Goal: Task Accomplishment & Management: Use online tool/utility

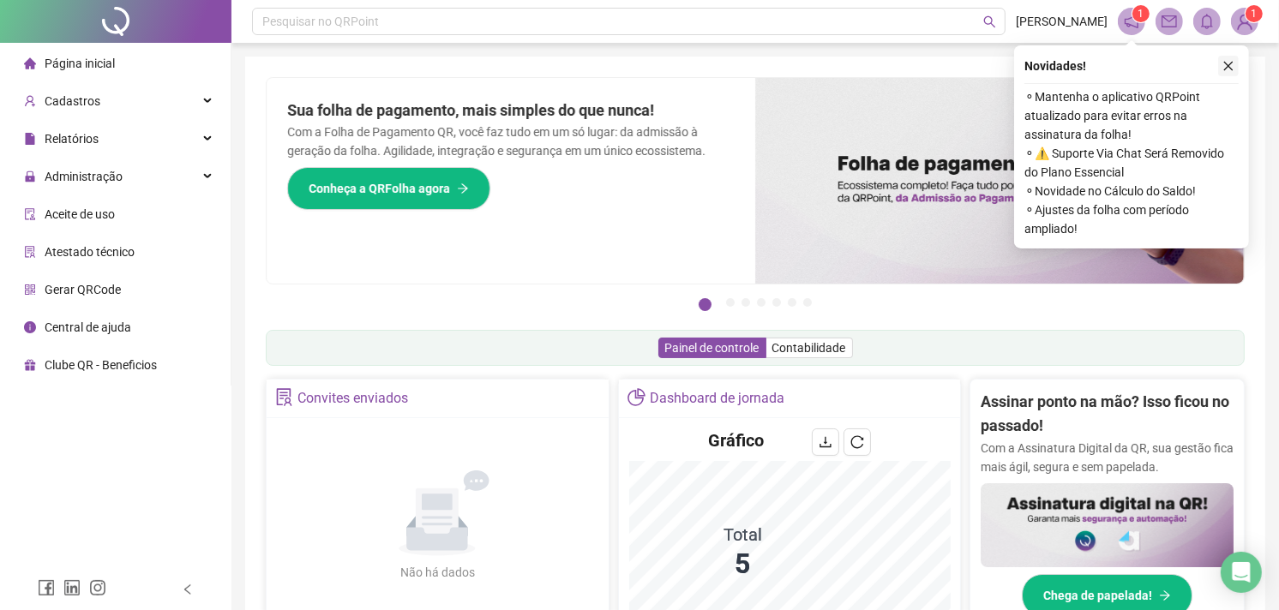
click at [1228, 71] on icon "close" at bounding box center [1229, 66] width 12 height 12
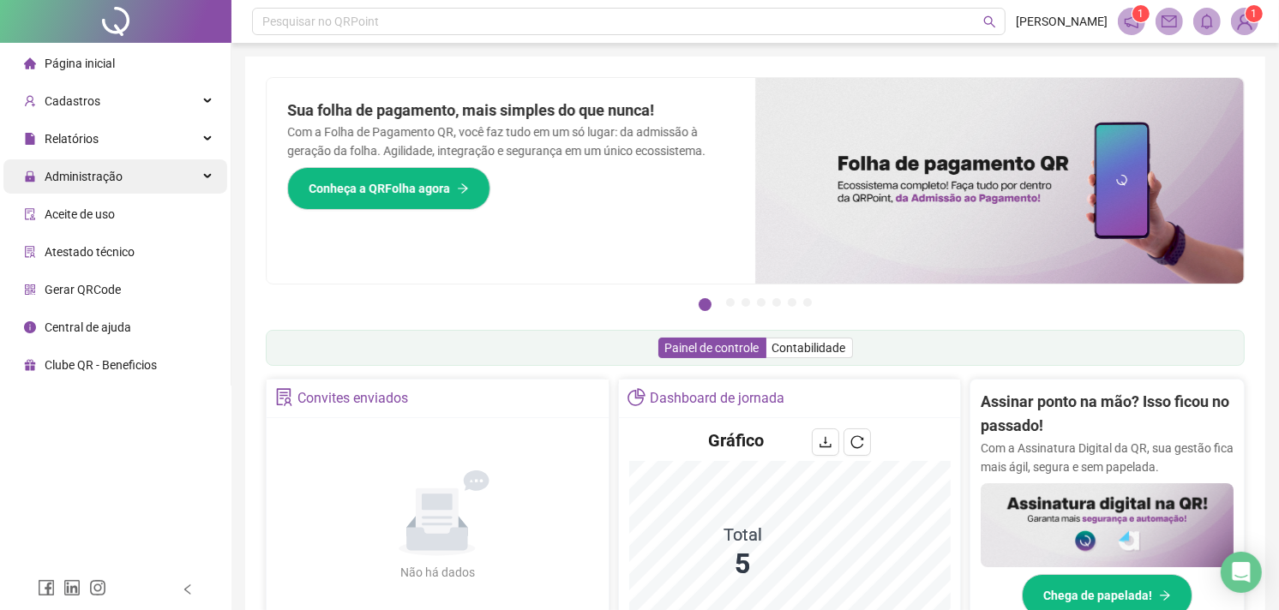
click at [189, 160] on div "Administração" at bounding box center [115, 176] width 224 height 34
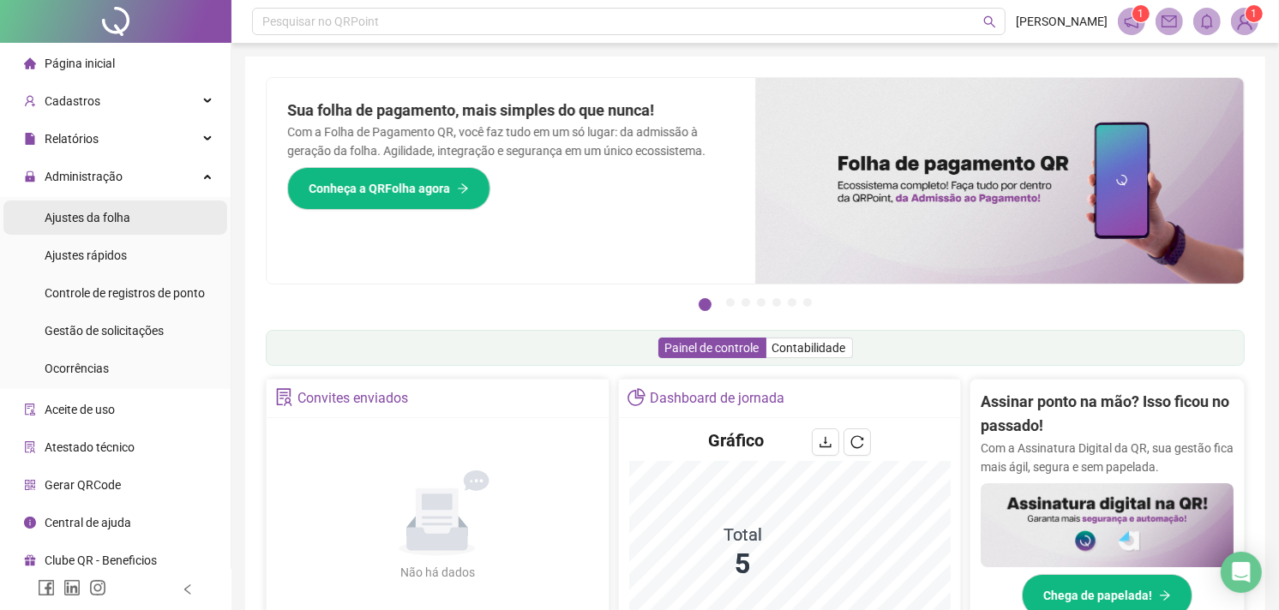
drag, startPoint x: 114, startPoint y: 219, endPoint x: 104, endPoint y: 217, distance: 10.6
click at [112, 220] on span "Ajustes da folha" at bounding box center [88, 218] width 86 height 14
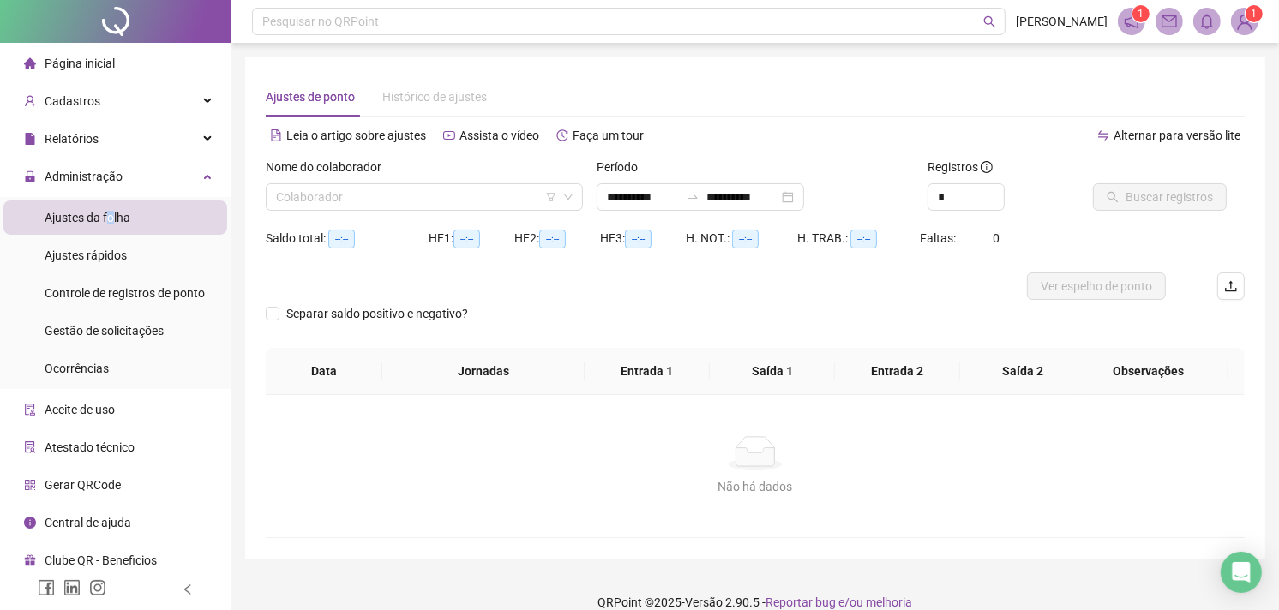
type input "**********"
click at [635, 202] on input "**********" at bounding box center [643, 197] width 72 height 19
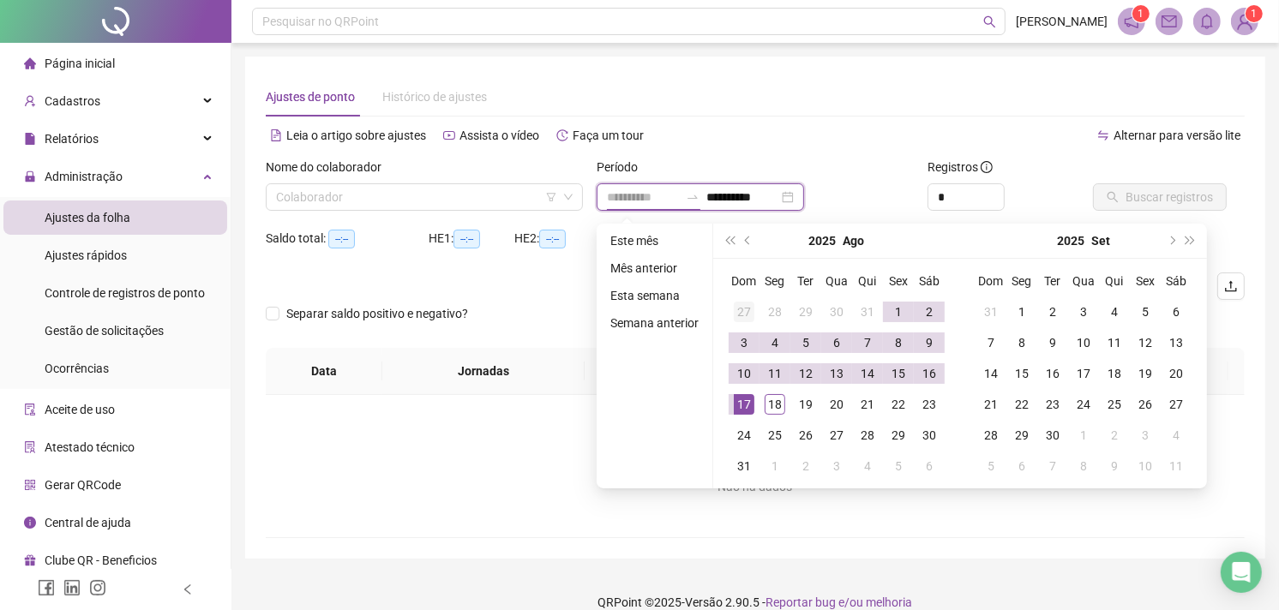
type input "**********"
click at [753, 305] on div "27" at bounding box center [744, 312] width 21 height 21
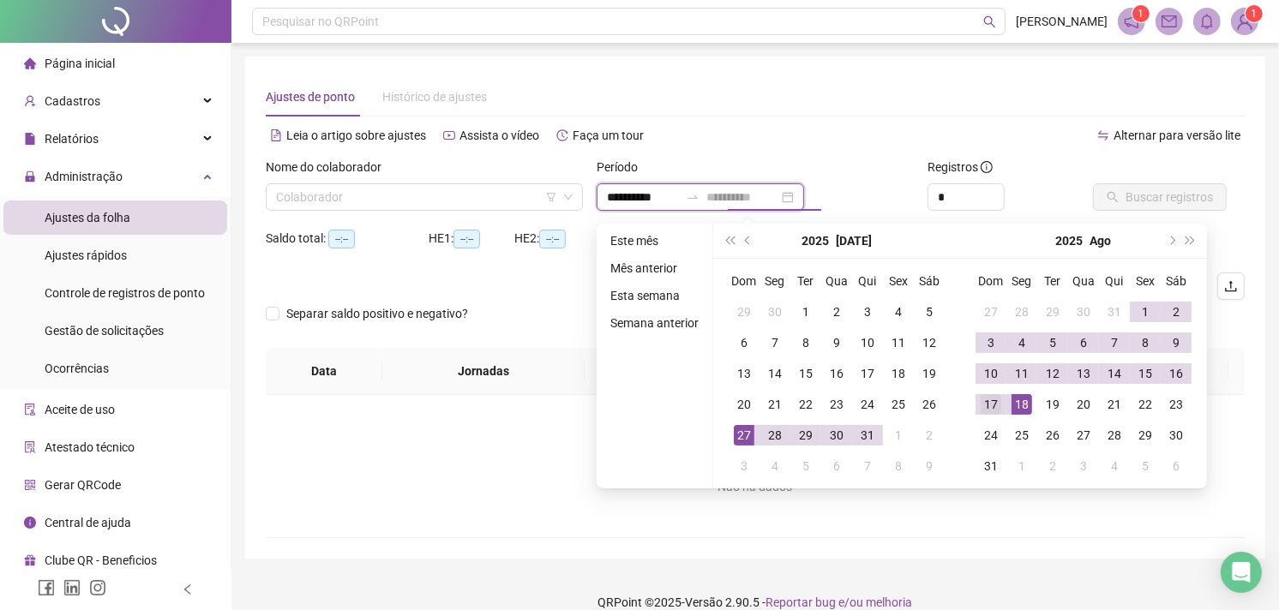
type input "**********"
click at [990, 406] on div "17" at bounding box center [991, 404] width 21 height 21
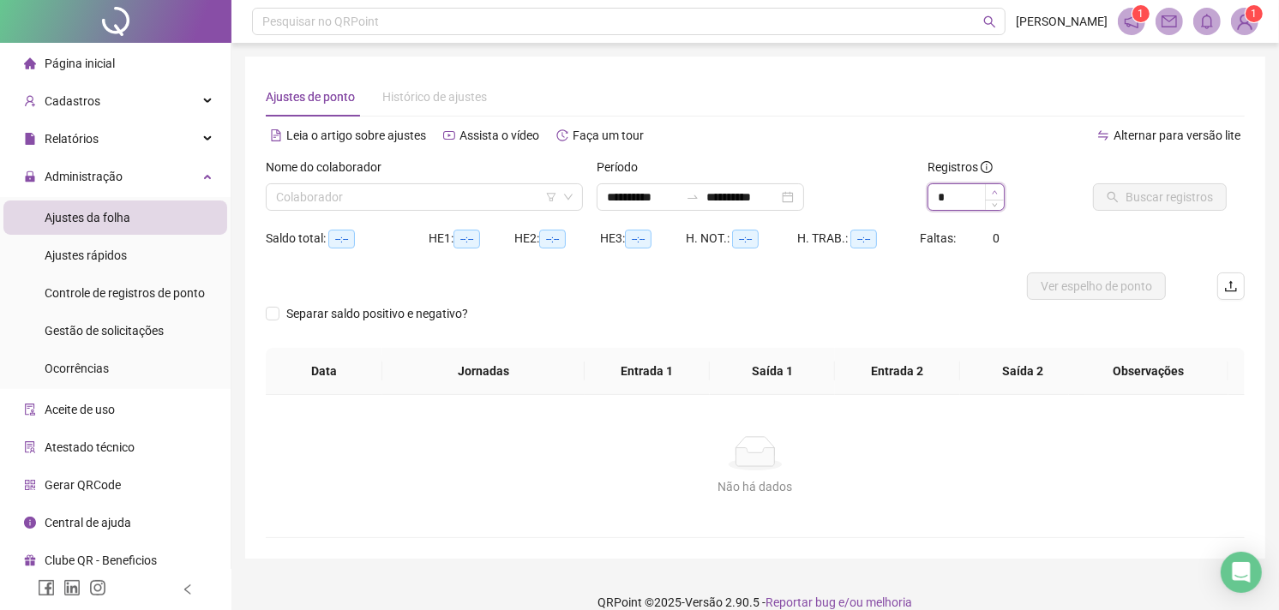
type input "*"
click at [995, 189] on icon "up" at bounding box center [995, 192] width 6 height 6
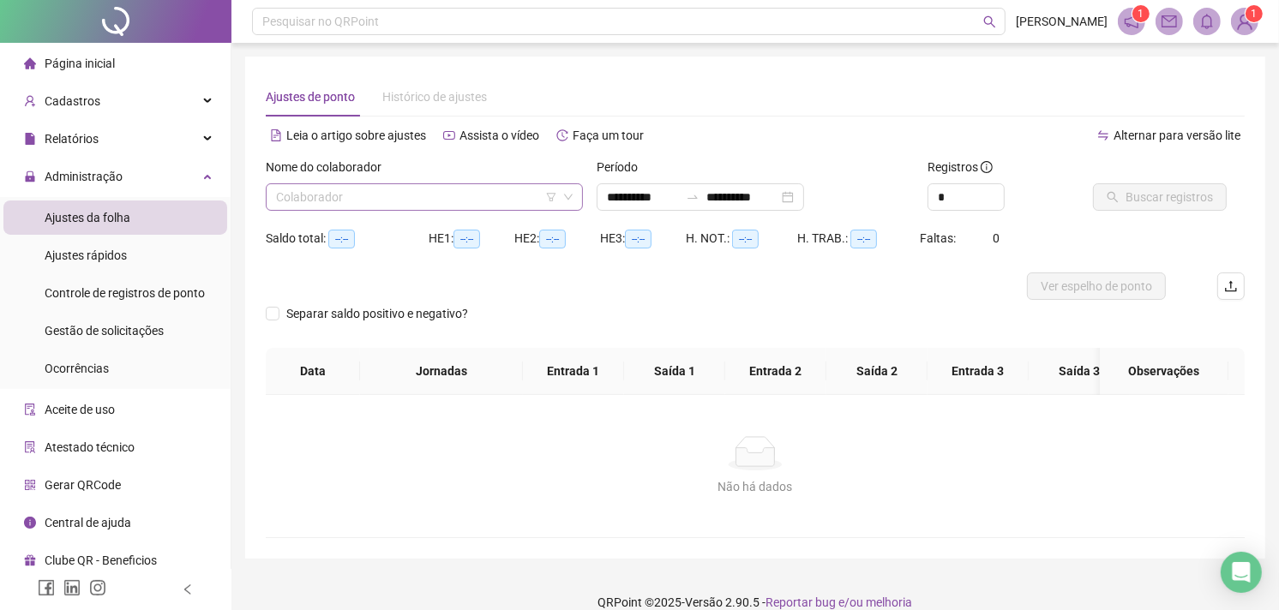
click at [467, 189] on input "search" at bounding box center [416, 197] width 281 height 26
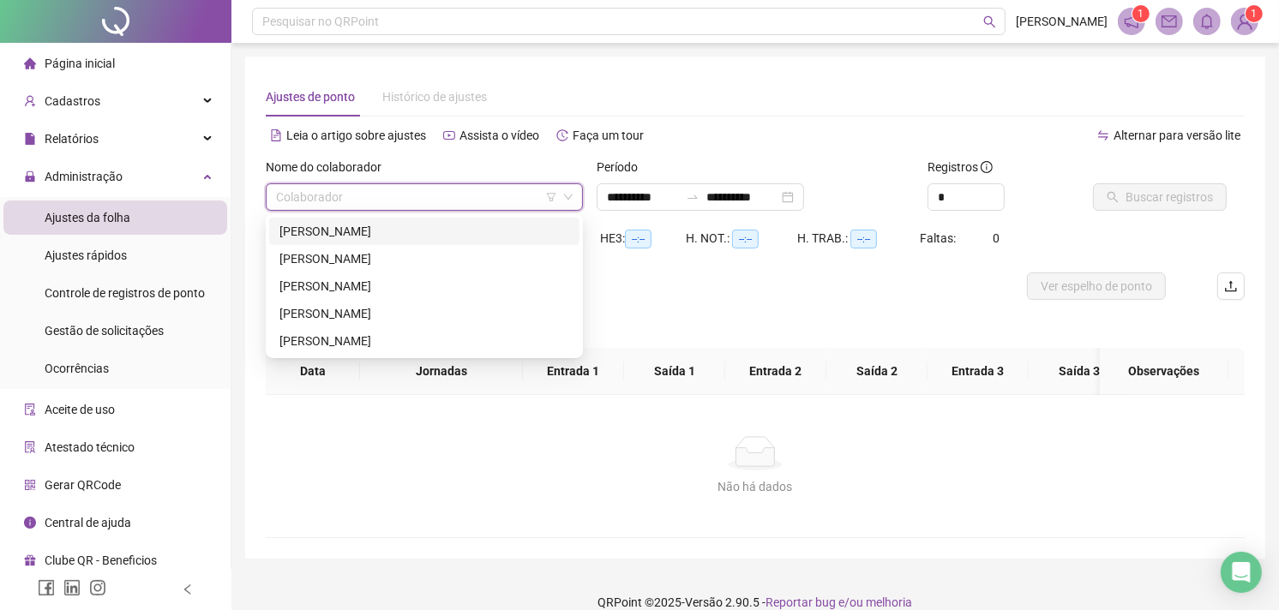
click at [376, 237] on div "[PERSON_NAME]" at bounding box center [425, 231] width 290 height 19
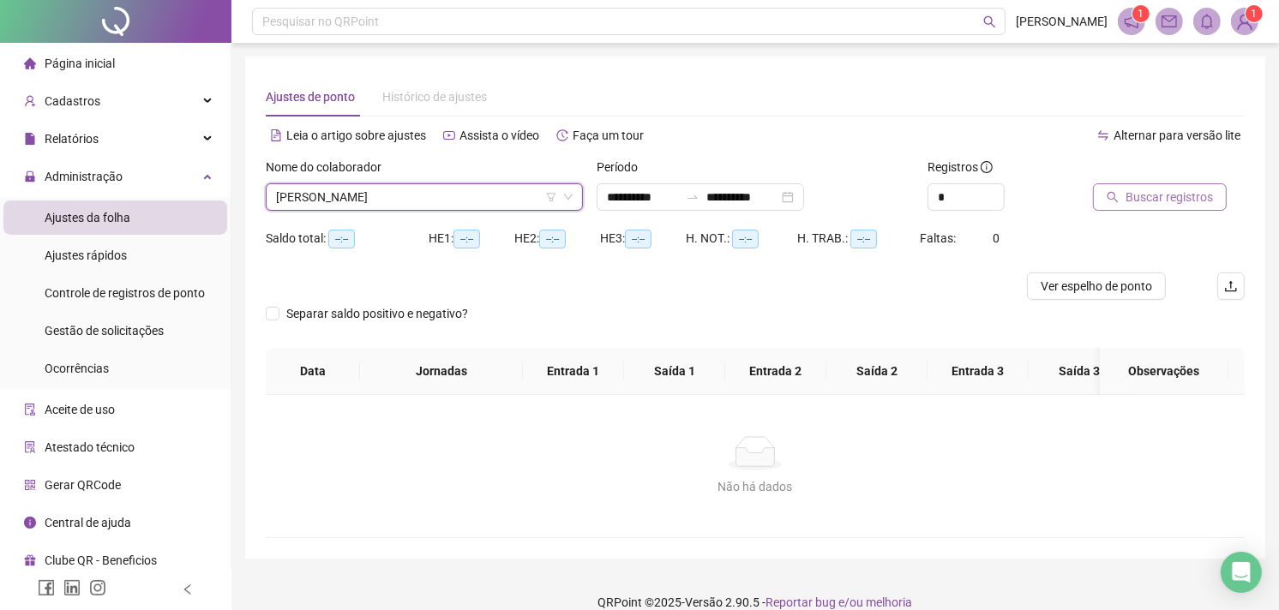
click at [1152, 200] on span "Buscar registros" at bounding box center [1169, 197] width 87 height 19
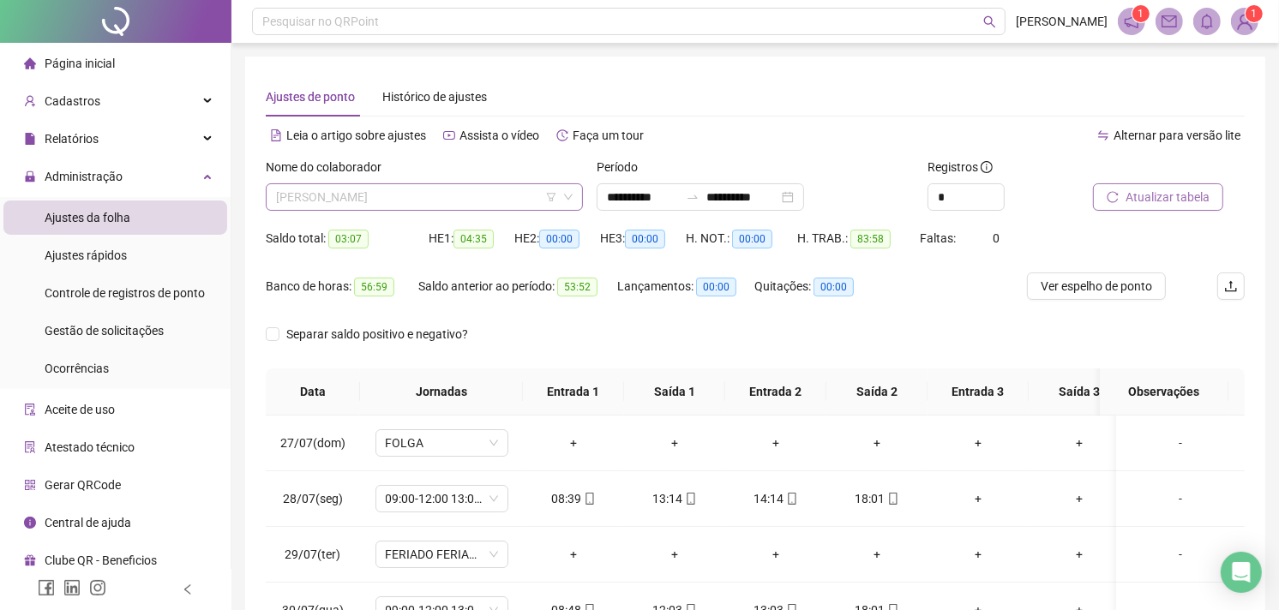
click at [534, 199] on span "[PERSON_NAME]" at bounding box center [424, 197] width 297 height 26
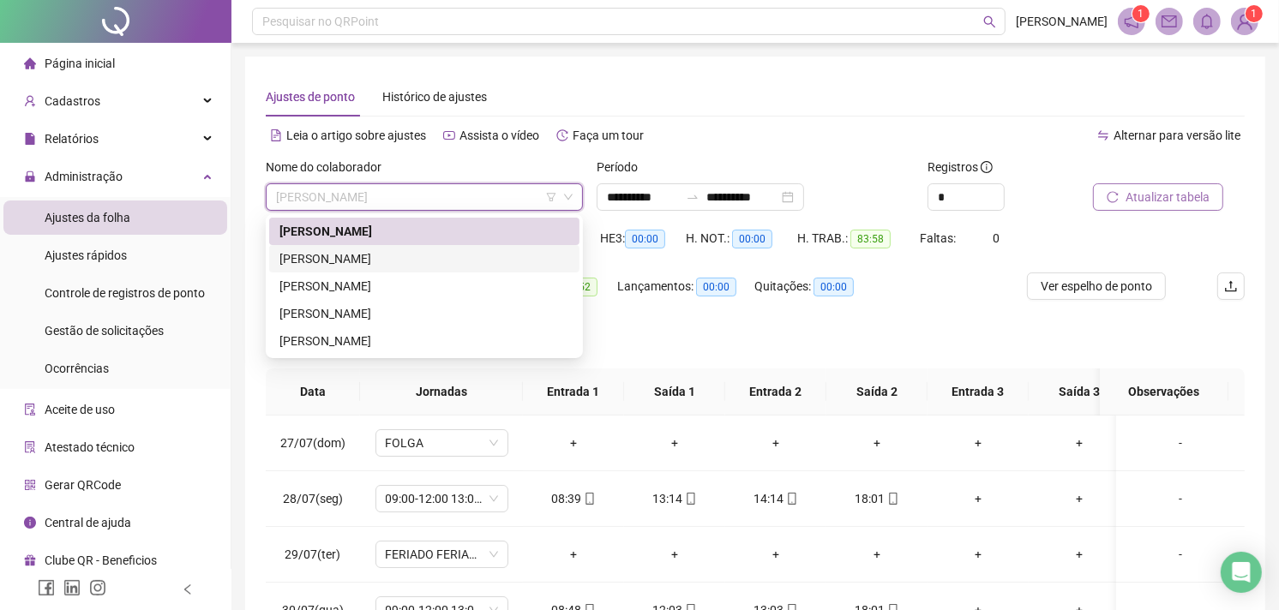
click at [432, 254] on div "[PERSON_NAME]" at bounding box center [425, 258] width 290 height 19
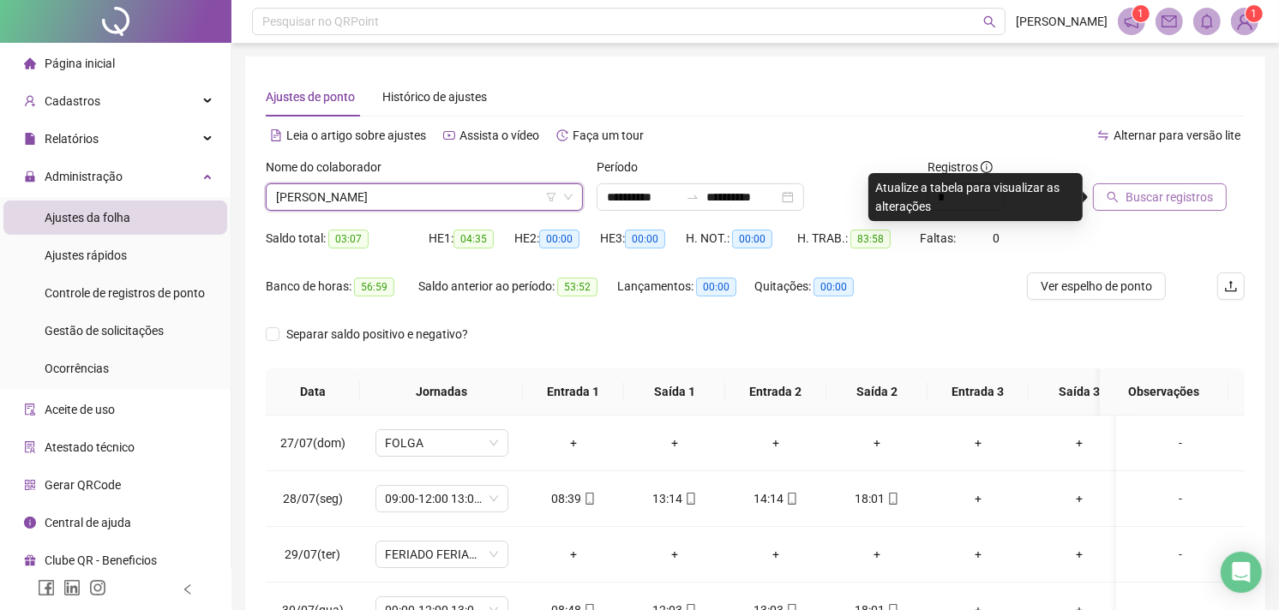
click at [1196, 203] on span "Buscar registros" at bounding box center [1169, 197] width 87 height 19
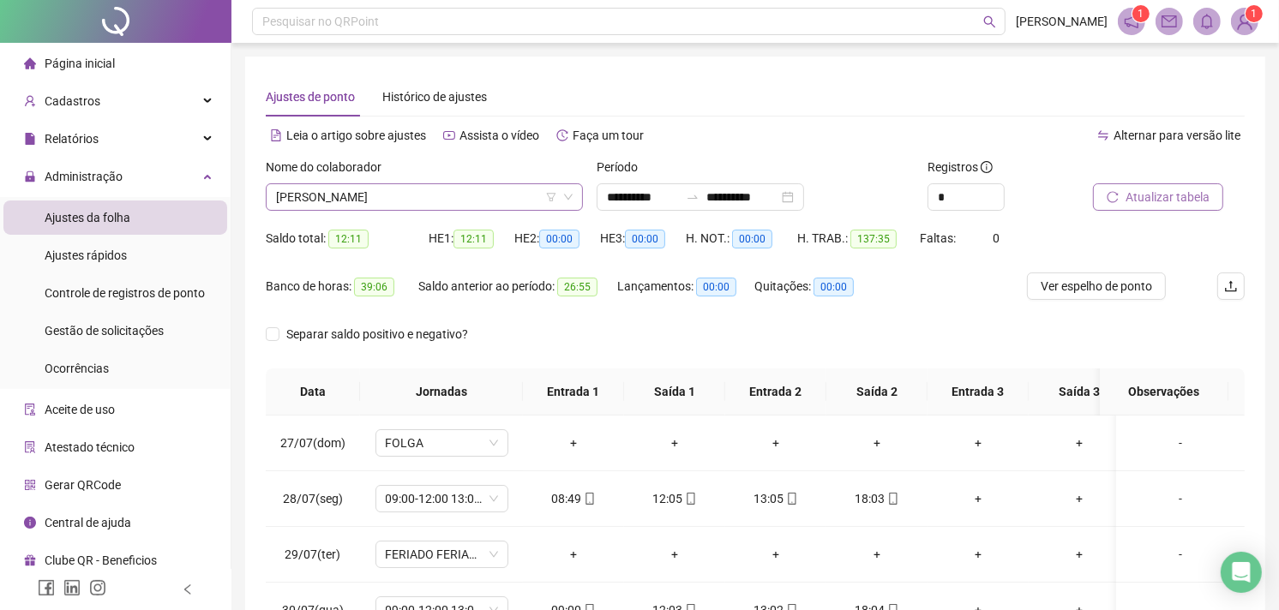
click at [484, 207] on span "[PERSON_NAME]" at bounding box center [424, 197] width 297 height 26
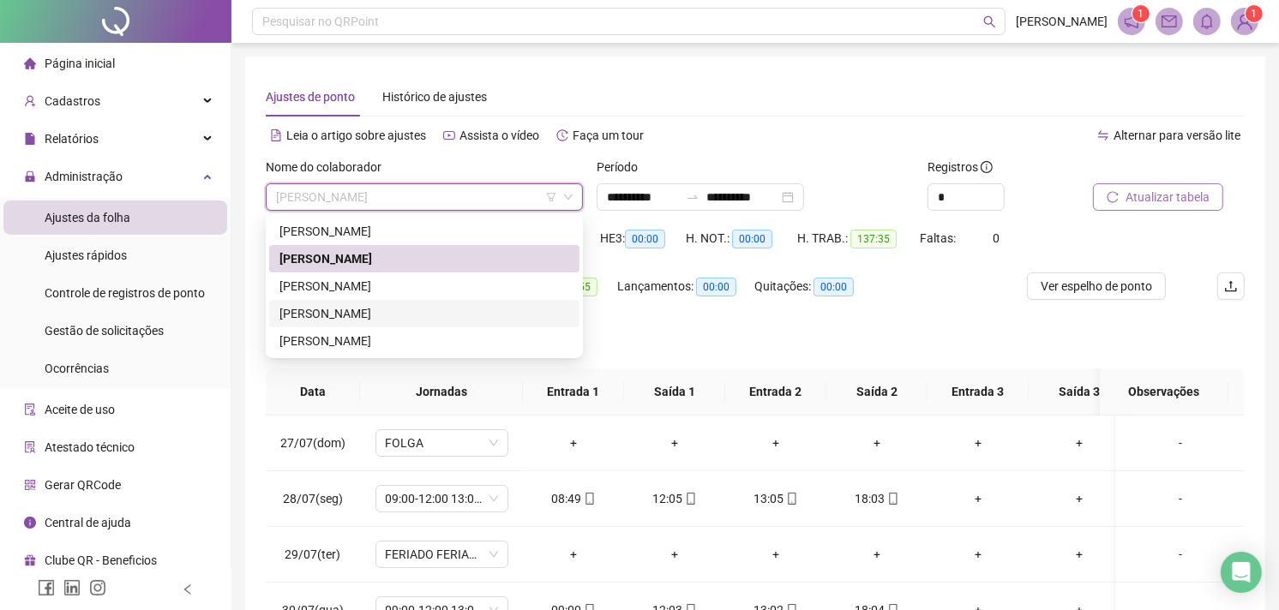
click at [382, 305] on div "[PERSON_NAME]" at bounding box center [425, 313] width 290 height 19
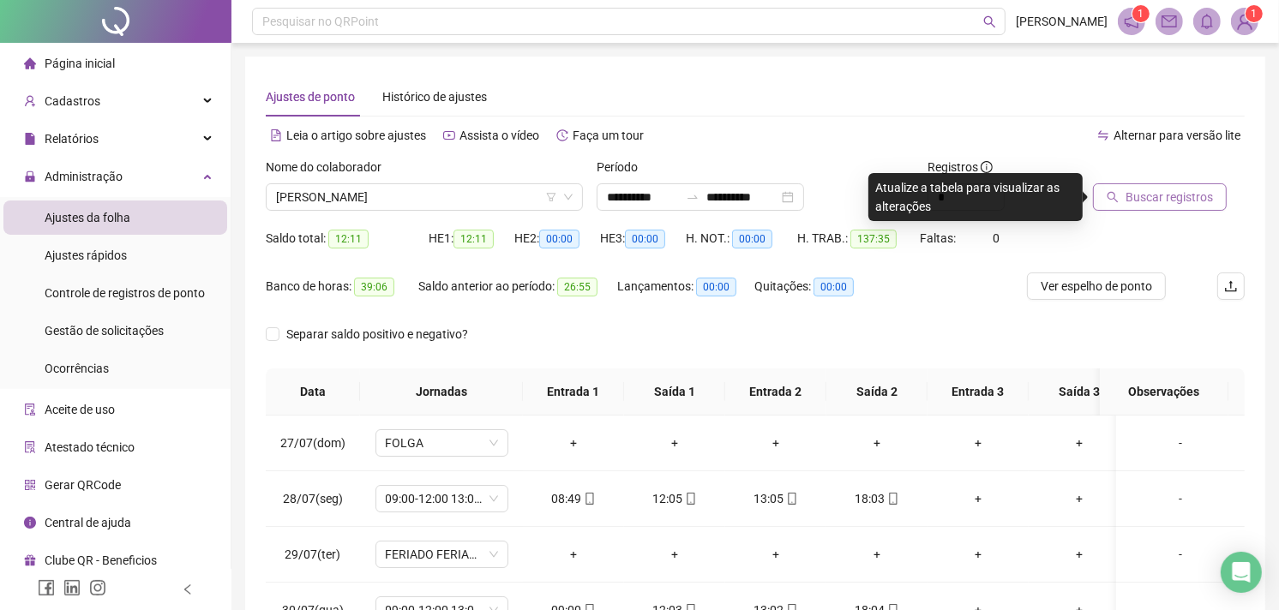
click at [1168, 189] on span "Buscar registros" at bounding box center [1169, 197] width 87 height 19
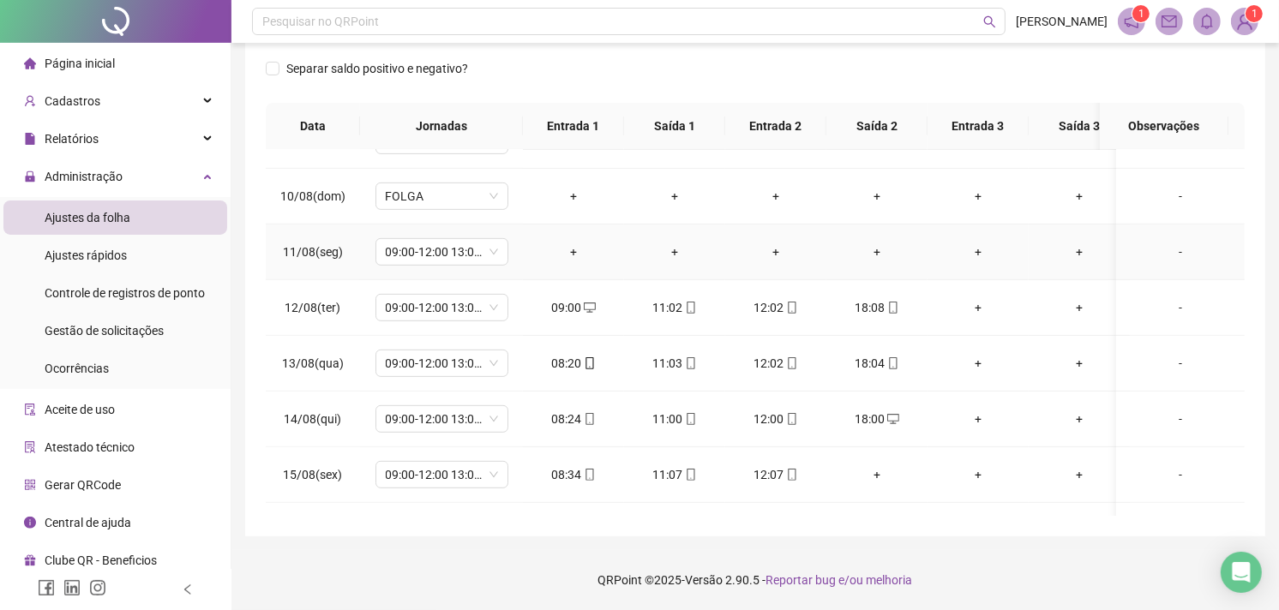
scroll to position [877, 0]
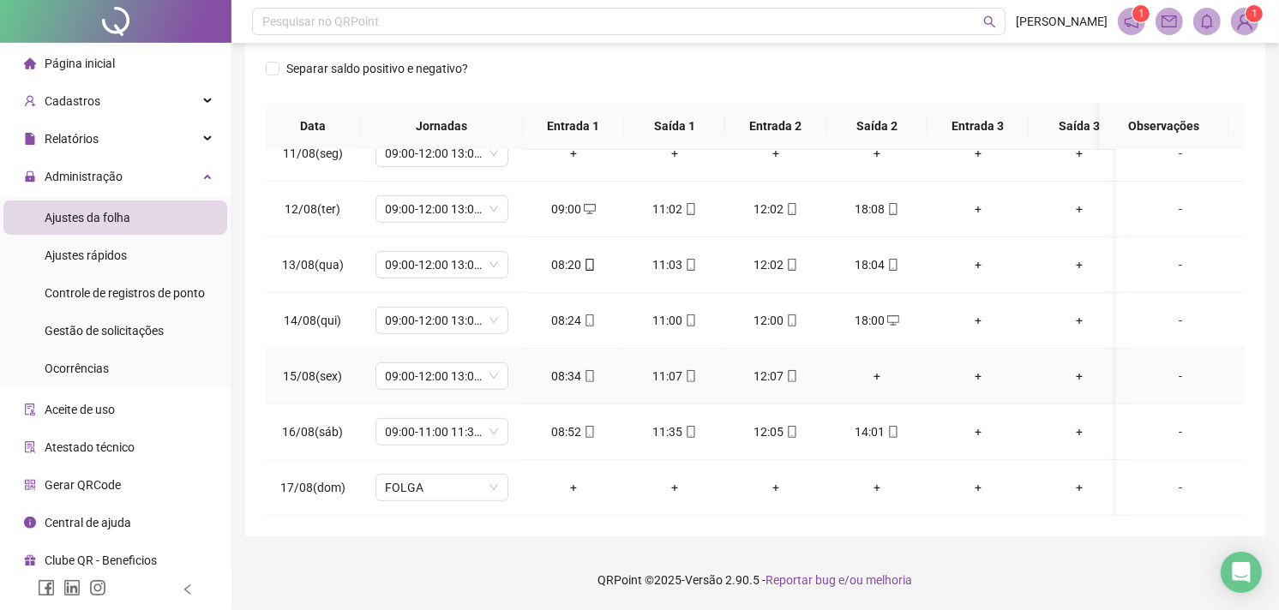
click at [862, 367] on div "+" at bounding box center [877, 376] width 74 height 19
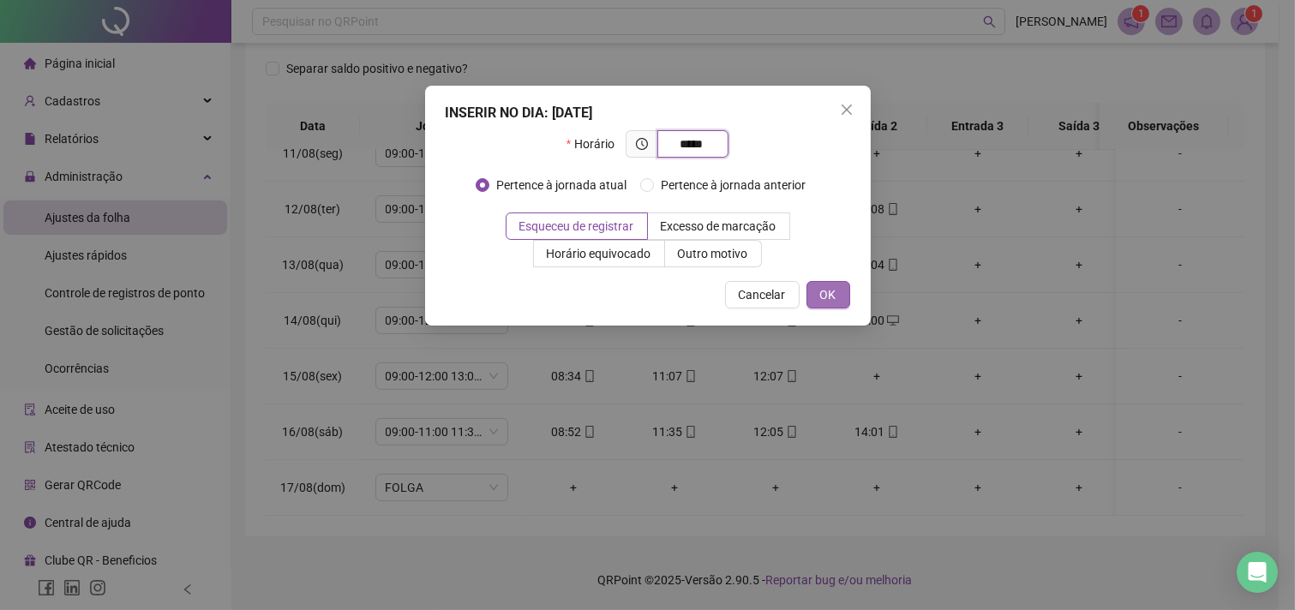
type input "*****"
click at [827, 286] on span "OK" at bounding box center [828, 295] width 16 height 19
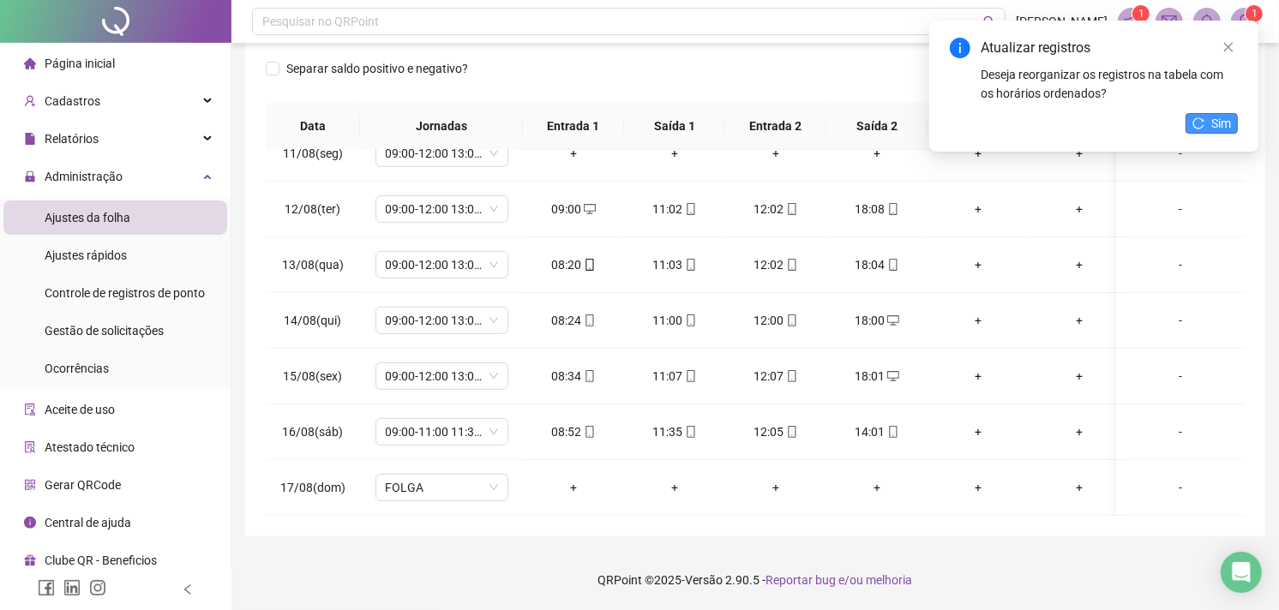
click at [1204, 117] on icon "reload" at bounding box center [1199, 123] width 12 height 12
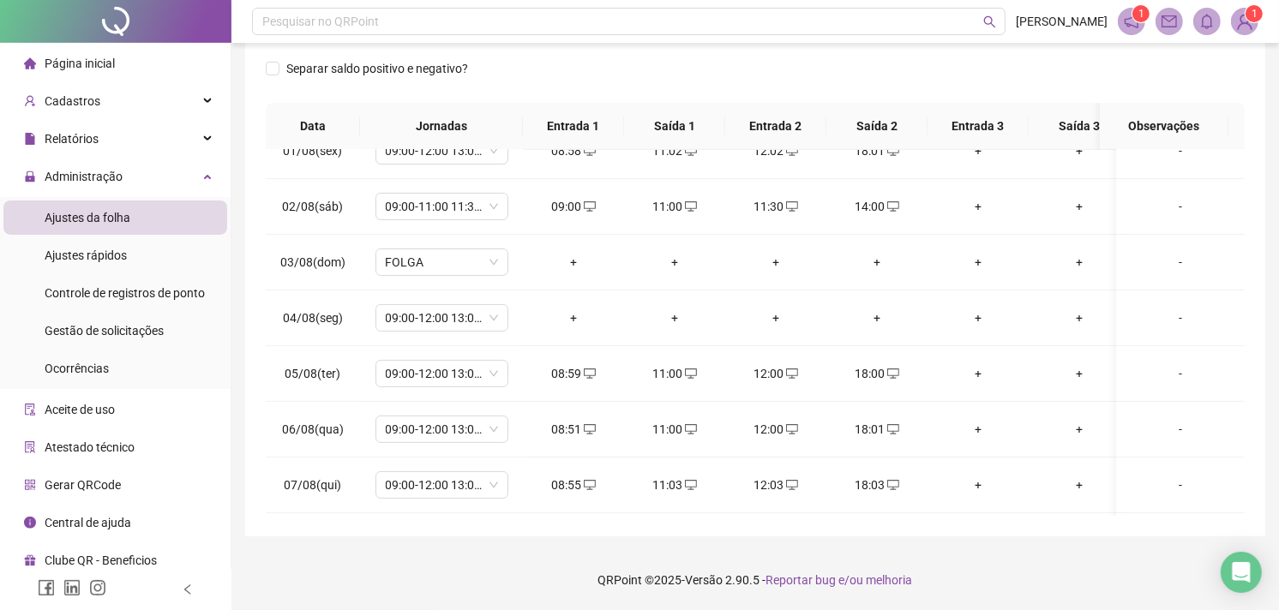
scroll to position [0, 0]
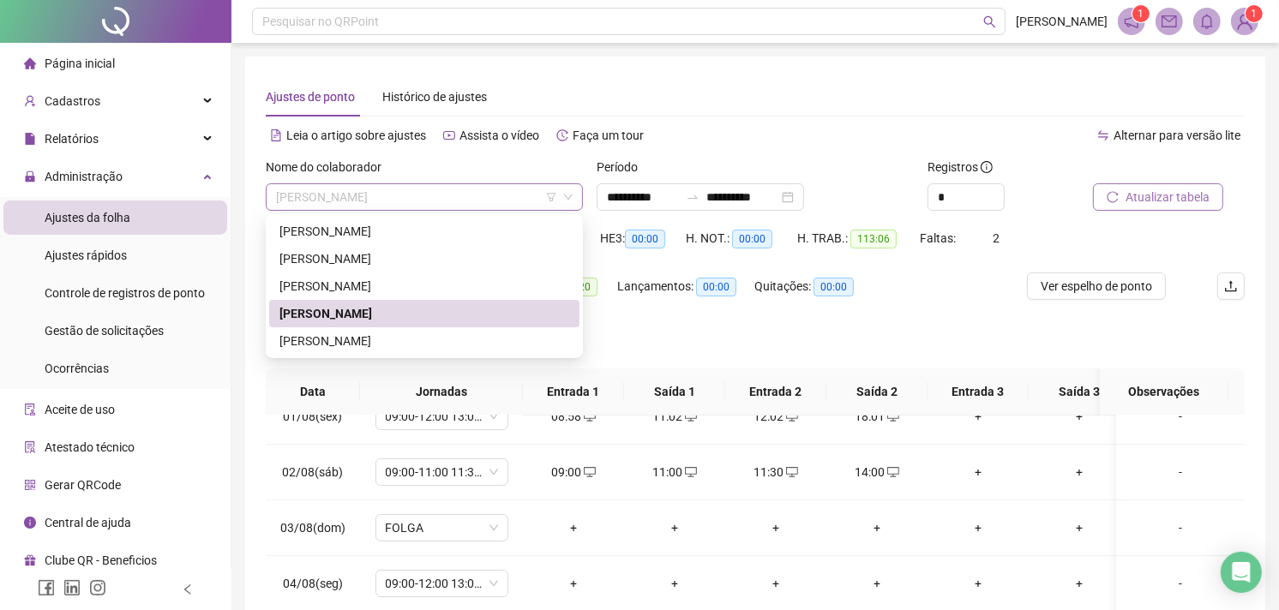
click at [446, 204] on span "[PERSON_NAME]" at bounding box center [424, 197] width 297 height 26
click at [412, 340] on div "[PERSON_NAME]" at bounding box center [425, 341] width 290 height 19
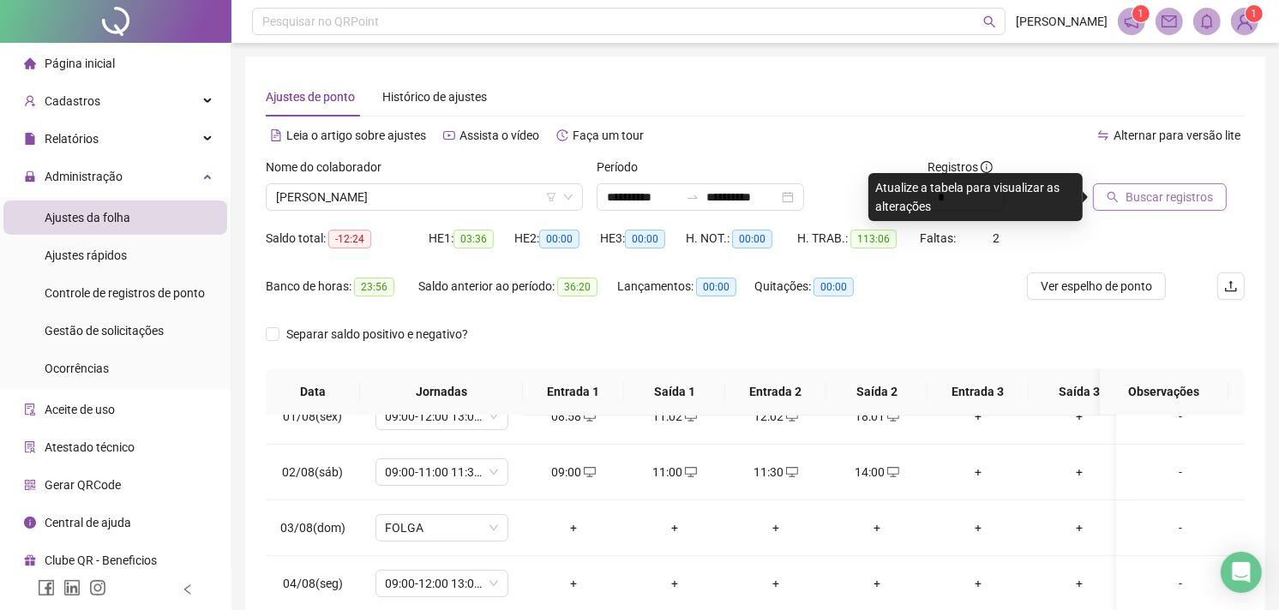
click at [1194, 208] on button "Buscar registros" at bounding box center [1160, 196] width 134 height 27
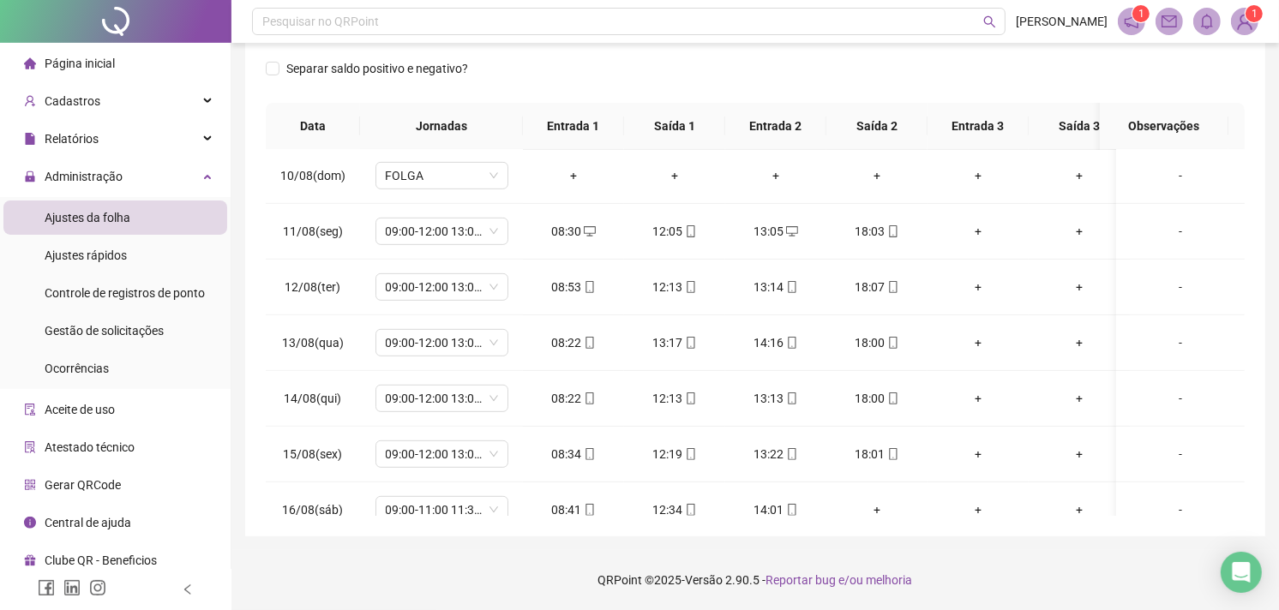
scroll to position [877, 0]
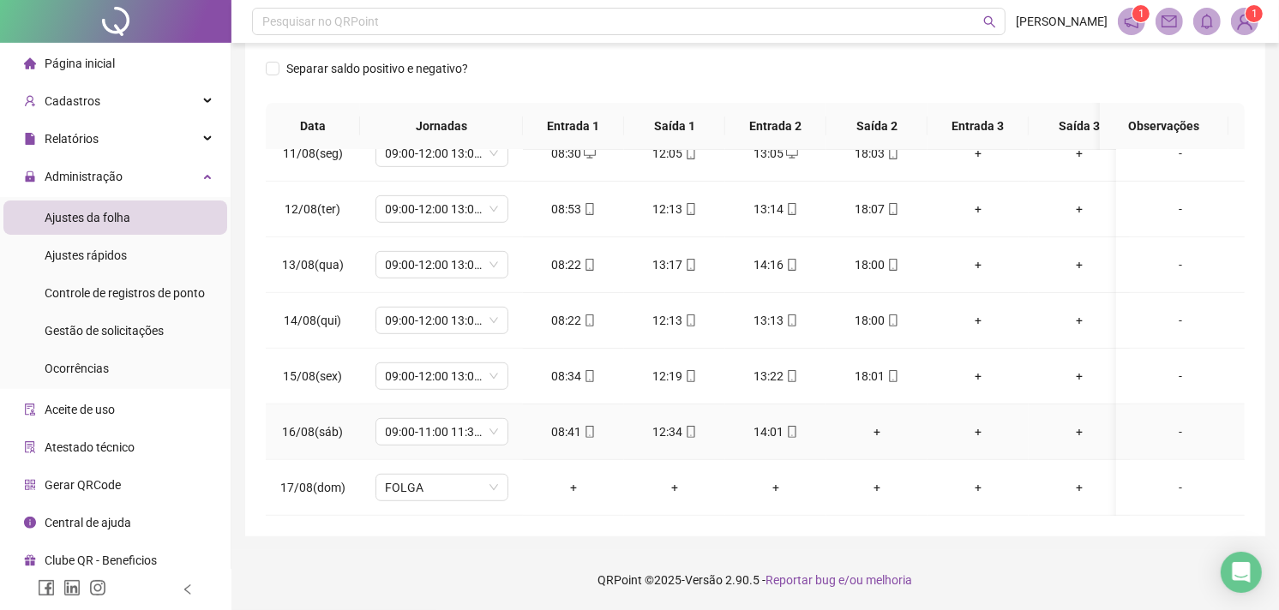
click at [872, 423] on div "+" at bounding box center [877, 432] width 74 height 19
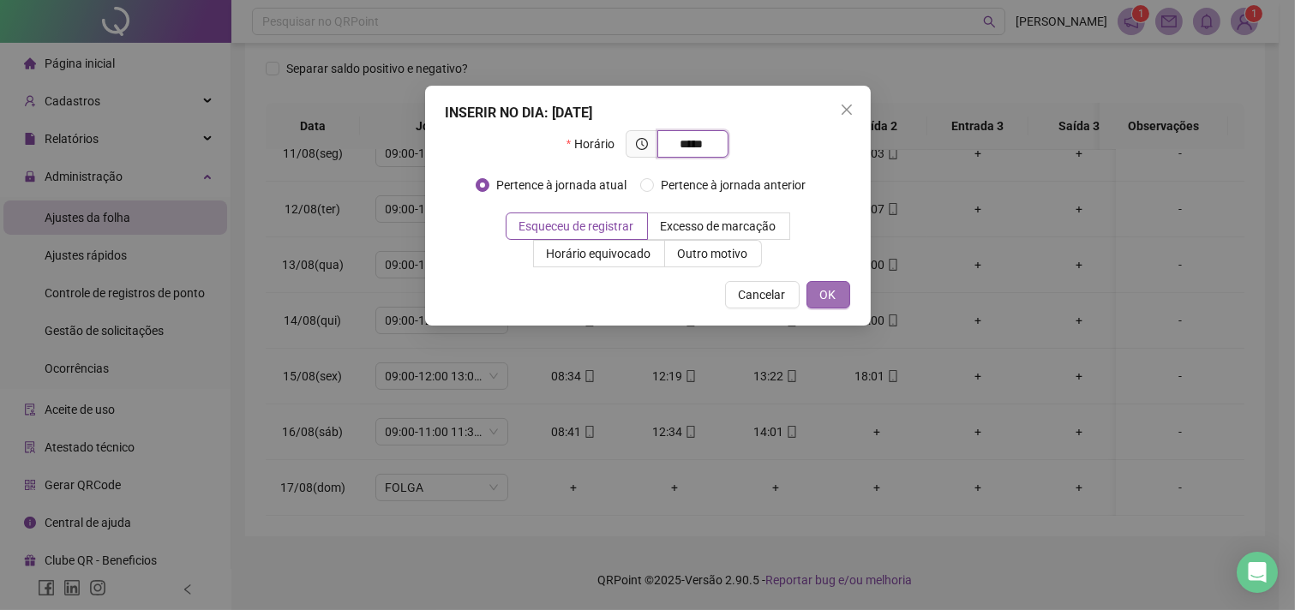
type input "*****"
click at [823, 283] on button "OK" at bounding box center [829, 294] width 44 height 27
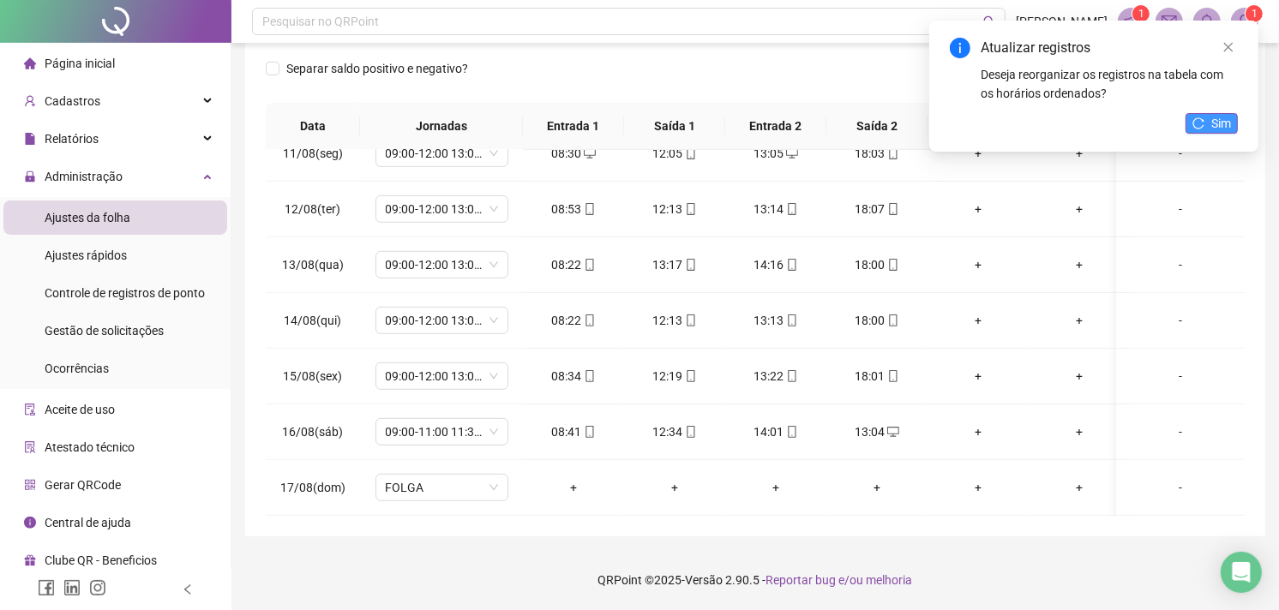
click at [1204, 114] on button "Sim" at bounding box center [1212, 123] width 52 height 21
